Goal: Information Seeking & Learning: Learn about a topic

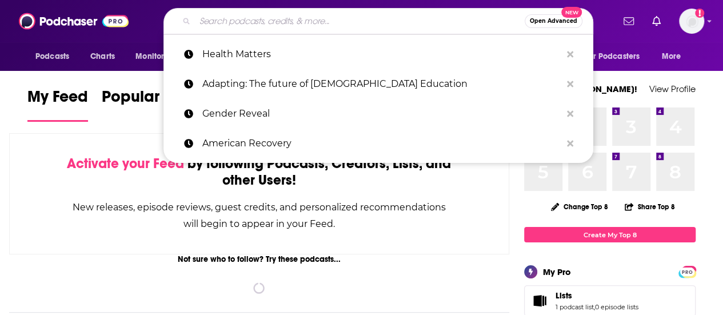
click at [268, 19] on input "Search podcasts, credits, & more..." at bounding box center [360, 21] width 330 height 18
paste input "Academic Life"
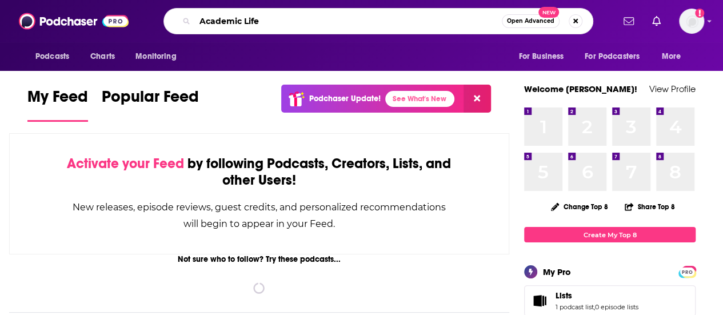
type input "Academic Life"
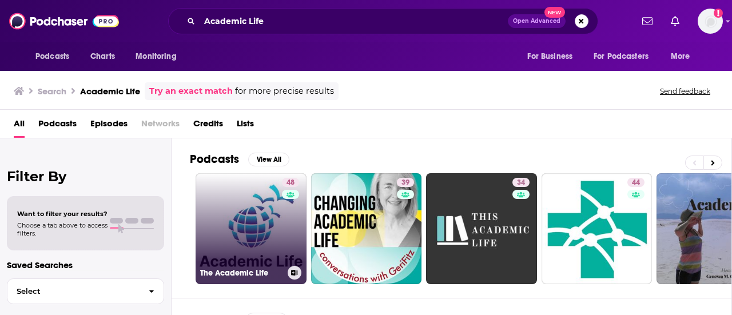
click at [261, 223] on link "48 The Academic Life" at bounding box center [251, 228] width 111 height 111
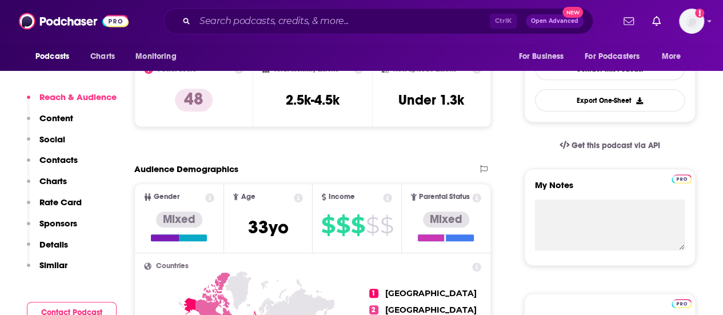
scroll to position [303, 0]
